Goal: Transaction & Acquisition: Book appointment/travel/reservation

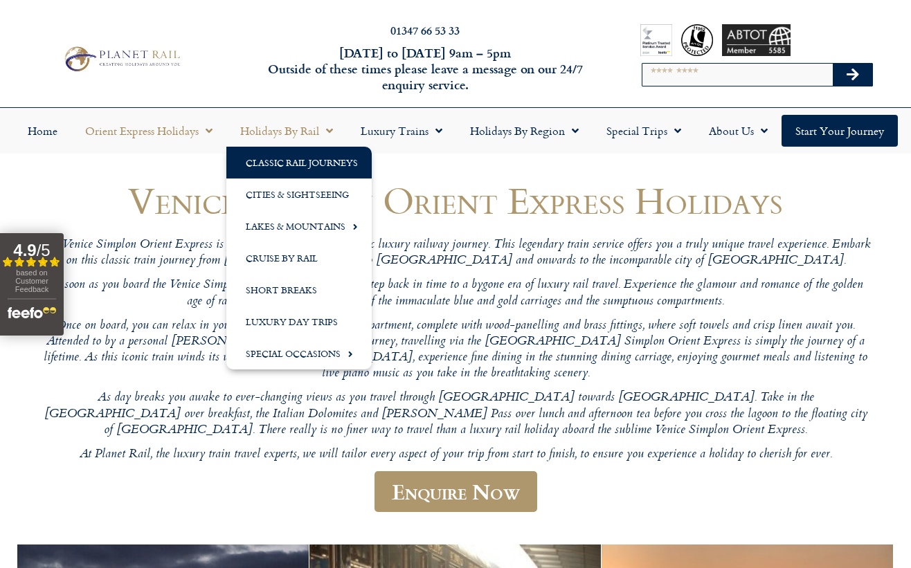
click at [318, 155] on link "Classic Rail Journeys" at bounding box center [298, 163] width 145 height 32
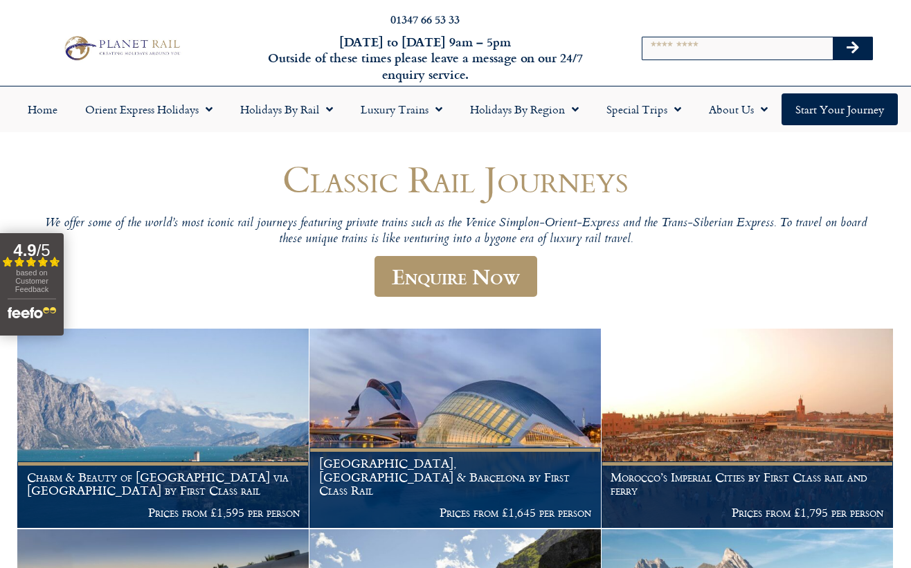
click at [697, 76] on div "Search" at bounding box center [757, 48] width 300 height 66
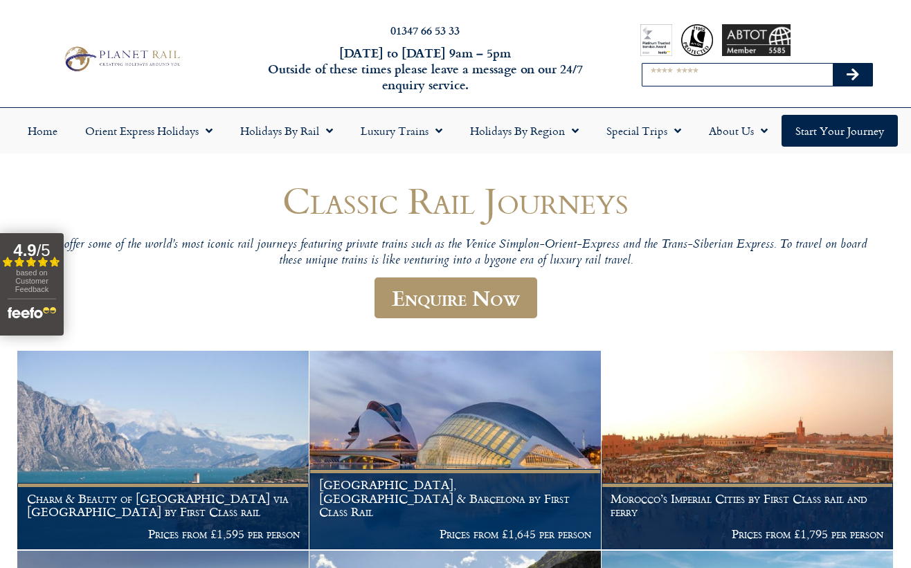
click at [698, 81] on input "Search" at bounding box center [737, 75] width 190 height 22
type input "******"
click at [832, 64] on button "Search" at bounding box center [852, 75] width 40 height 22
click at [846, 72] on icon "Search" at bounding box center [852, 75] width 12 height 14
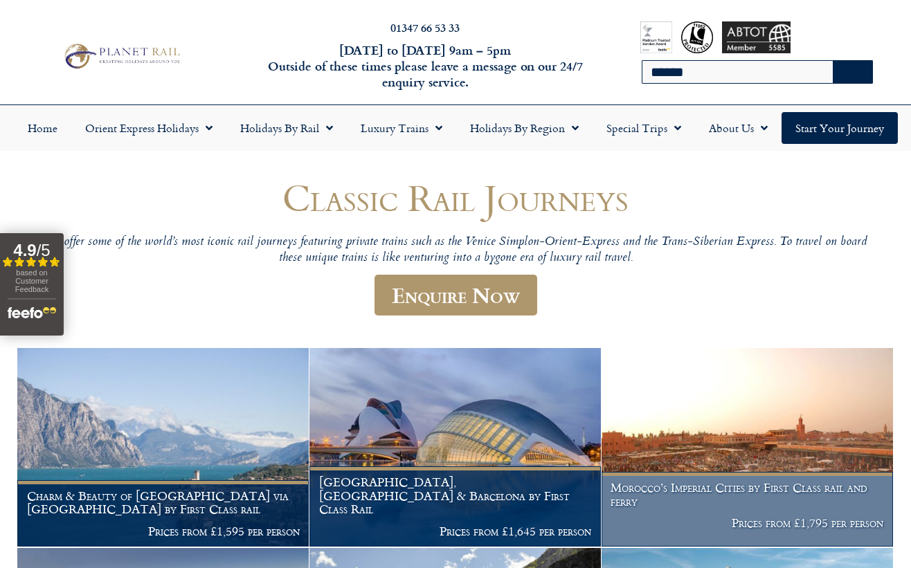
scroll to position [6, 0]
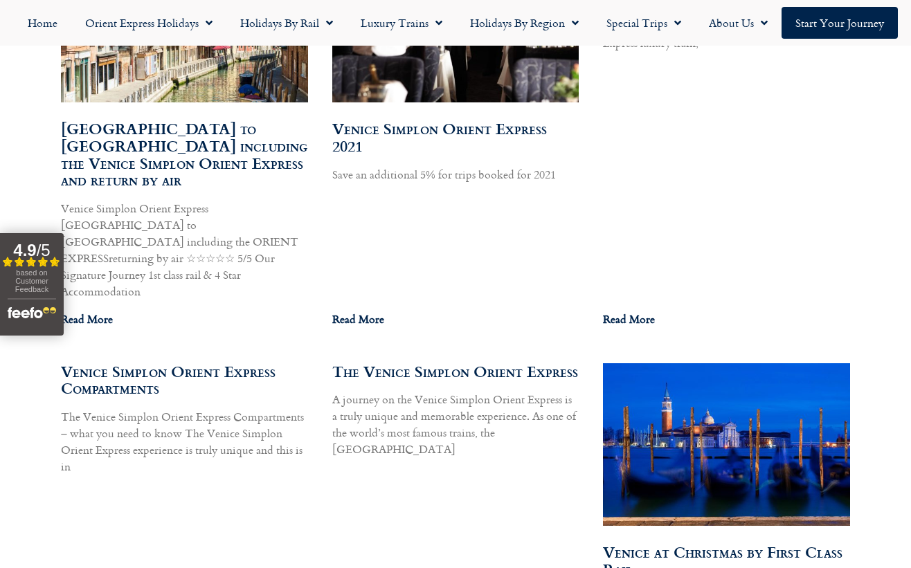
scroll to position [6747, 0]
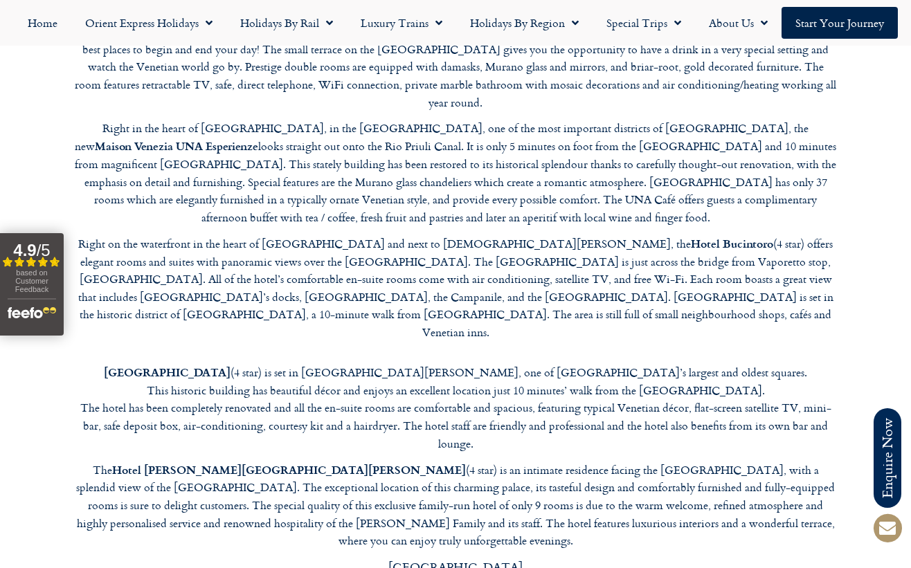
scroll to position [3778, 0]
